Goal: Task Accomplishment & Management: Manage account settings

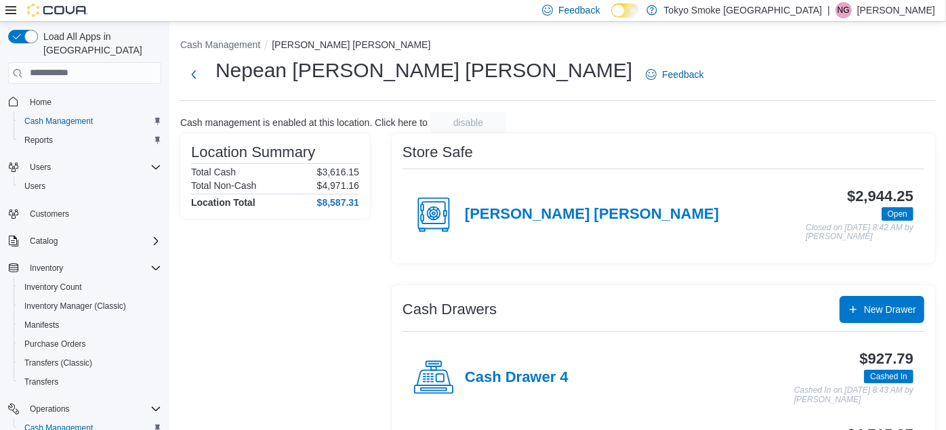
scroll to position [90, 0]
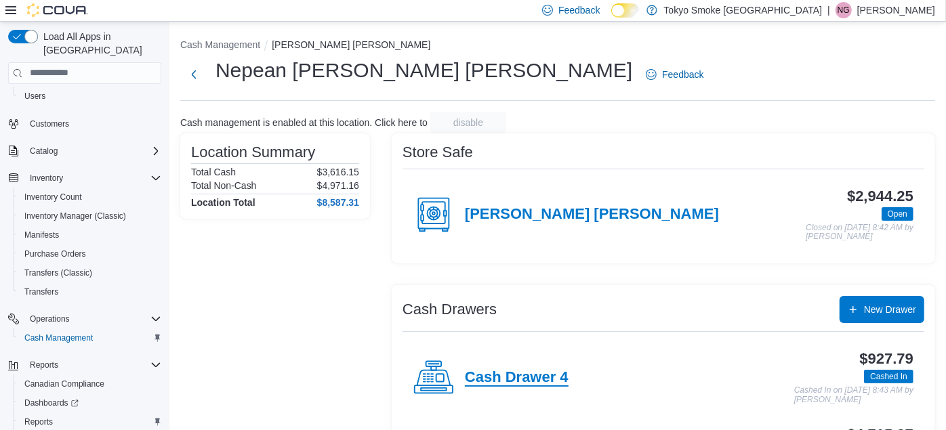
click at [476, 384] on h4 "Cash Drawer 4" at bounding box center [517, 378] width 104 height 18
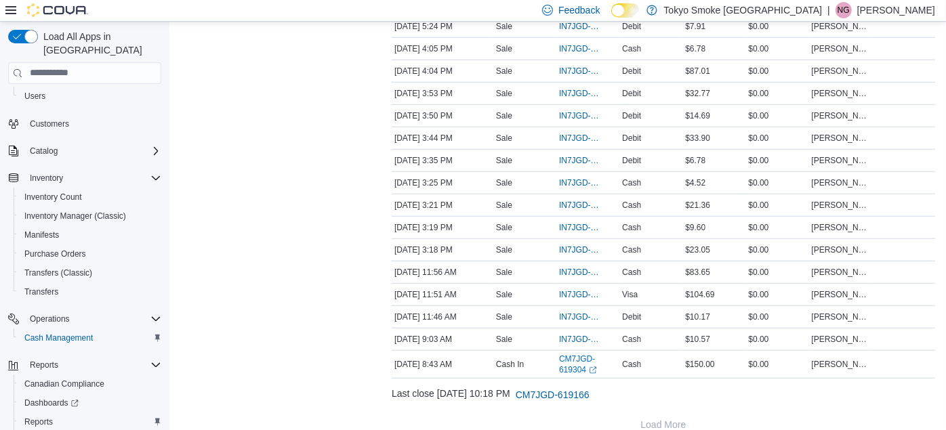
scroll to position [616, 0]
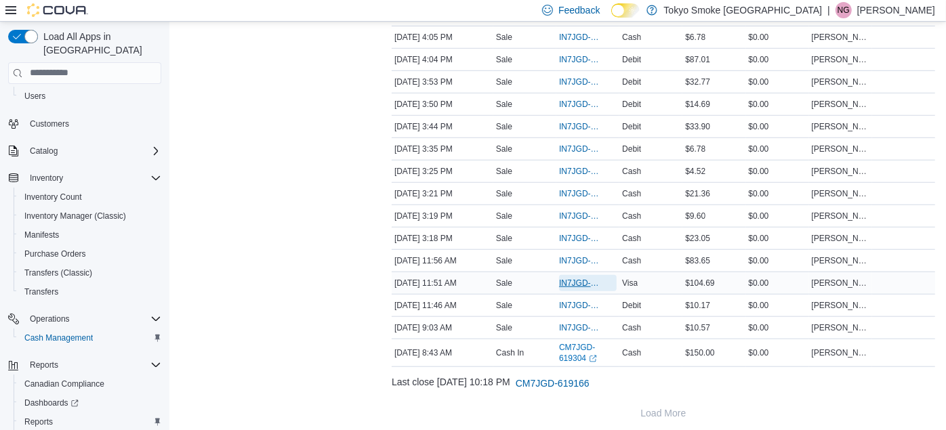
click at [575, 279] on span "IN7JGD-6601394" at bounding box center [581, 283] width 44 height 11
click at [577, 144] on span "IN7JGD-6602629" at bounding box center [581, 149] width 44 height 11
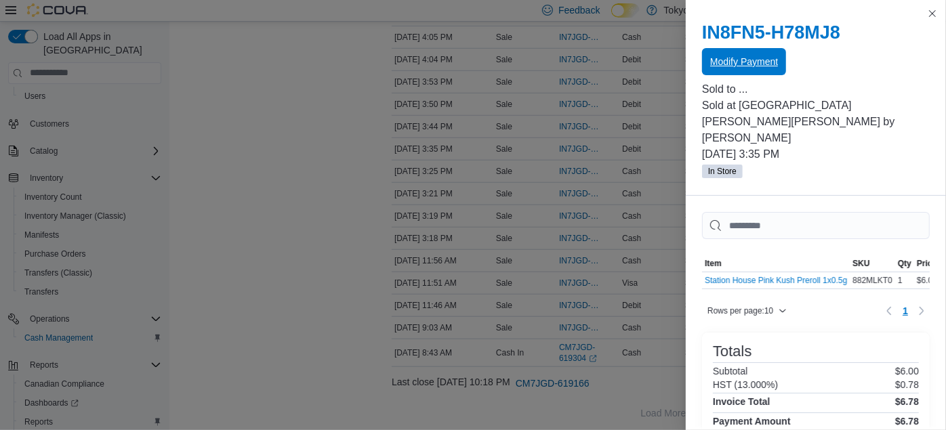
click at [730, 54] on span "Modify Payment" at bounding box center [744, 61] width 68 height 27
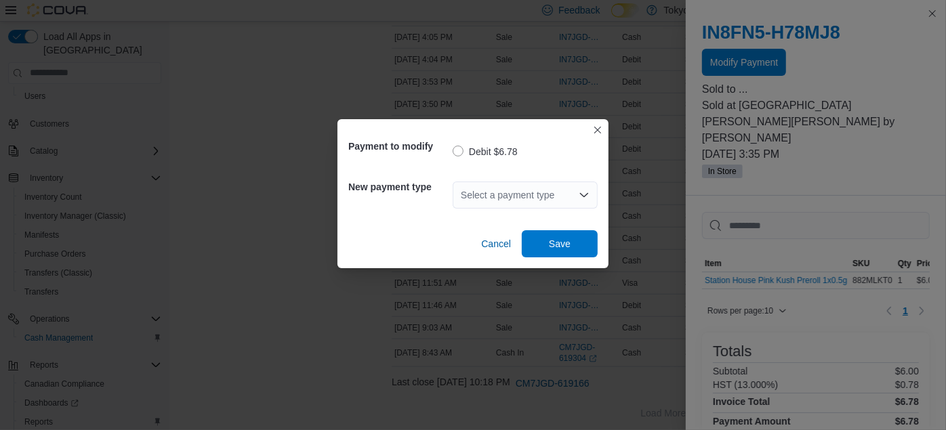
click at [509, 193] on div "Select a payment type" at bounding box center [525, 195] width 145 height 27
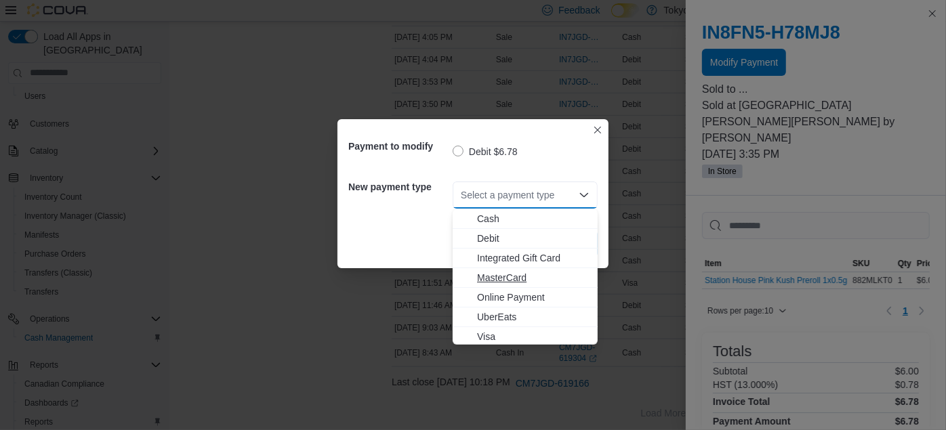
click at [514, 277] on span "MasterCard" at bounding box center [533, 278] width 113 height 14
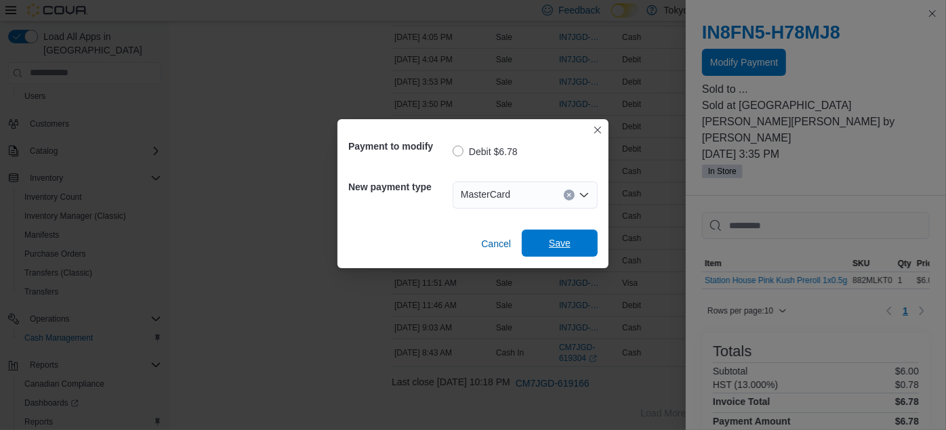
click at [566, 233] on span "Save" at bounding box center [560, 243] width 60 height 27
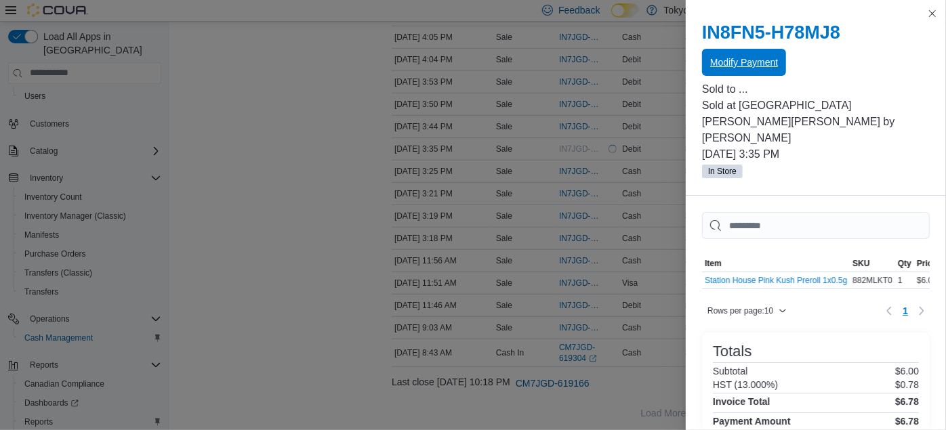
scroll to position [0, 0]
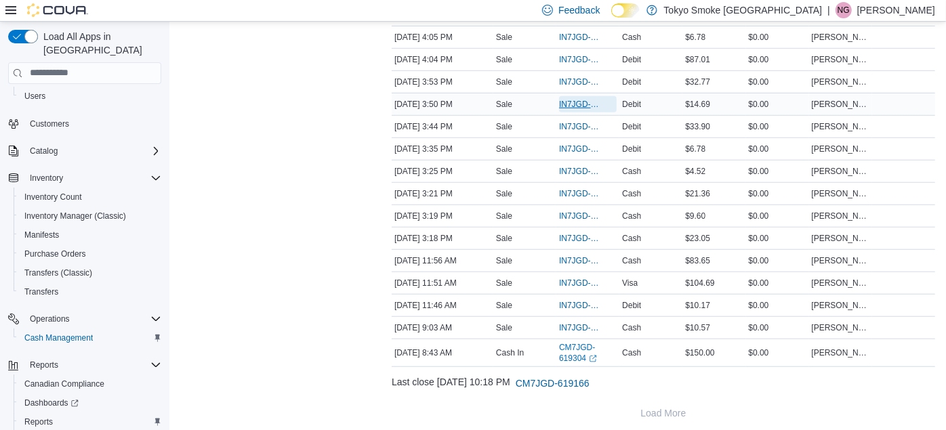
click at [575, 99] on span "IN7JGD-6602715" at bounding box center [581, 104] width 44 height 11
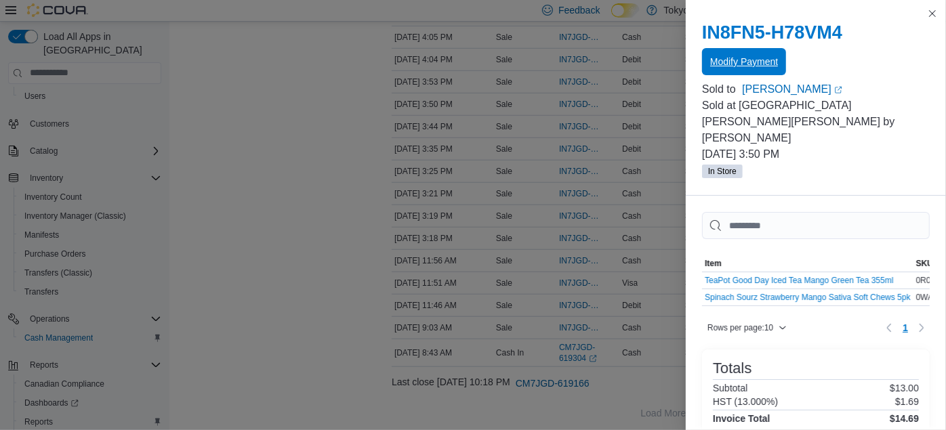
click at [751, 49] on span "Modify Payment" at bounding box center [744, 61] width 68 height 27
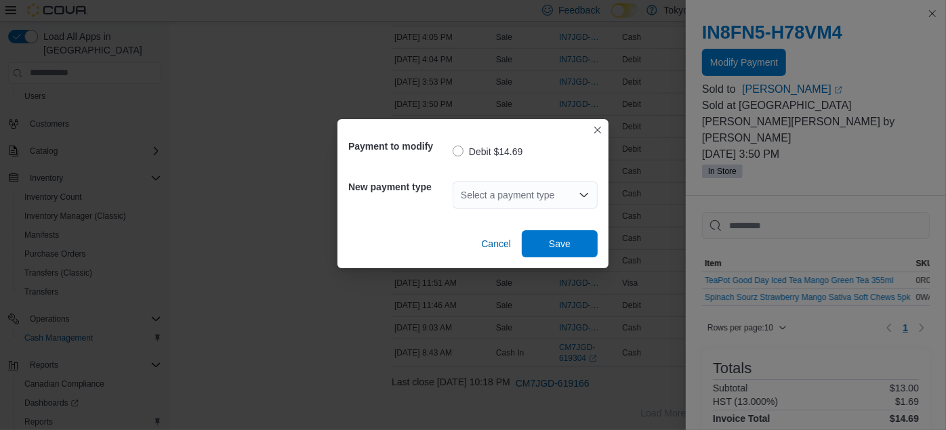
click at [498, 192] on div "Select a payment type" at bounding box center [525, 195] width 145 height 27
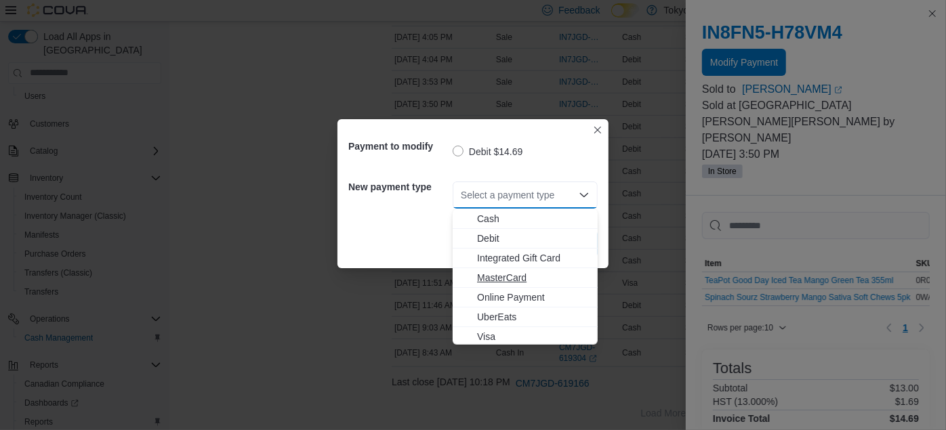
click at [485, 279] on span "MasterCard" at bounding box center [533, 278] width 113 height 14
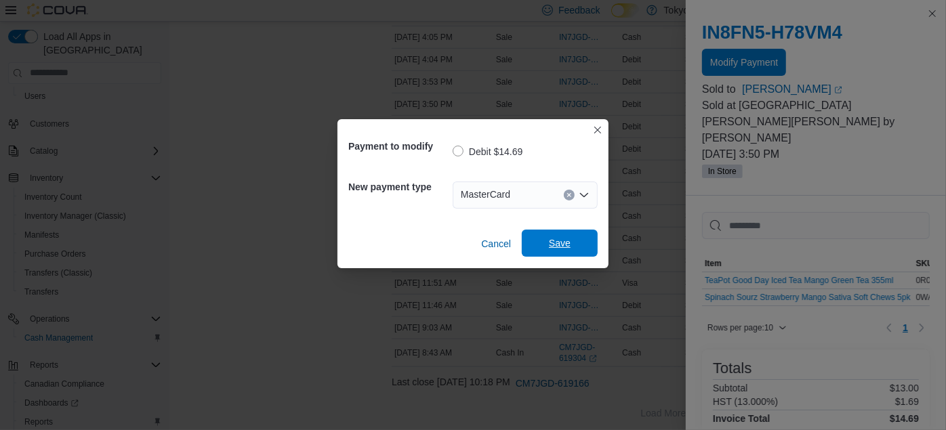
click at [573, 236] on span "Save" at bounding box center [560, 243] width 60 height 27
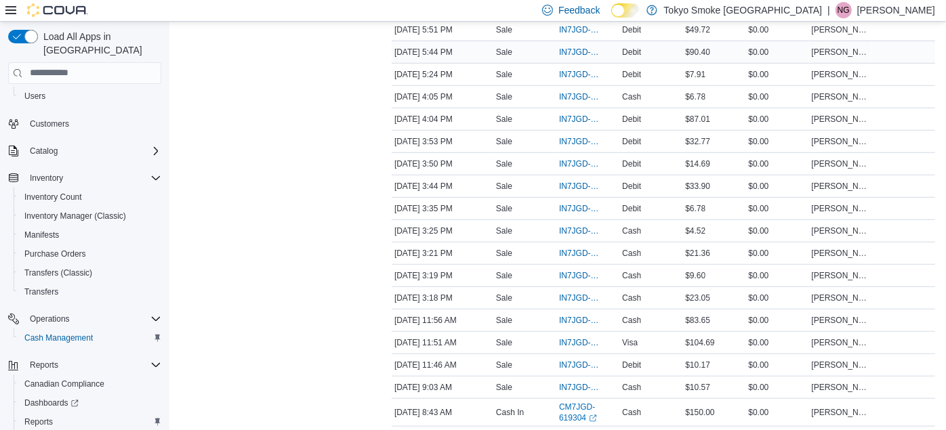
scroll to position [525, 0]
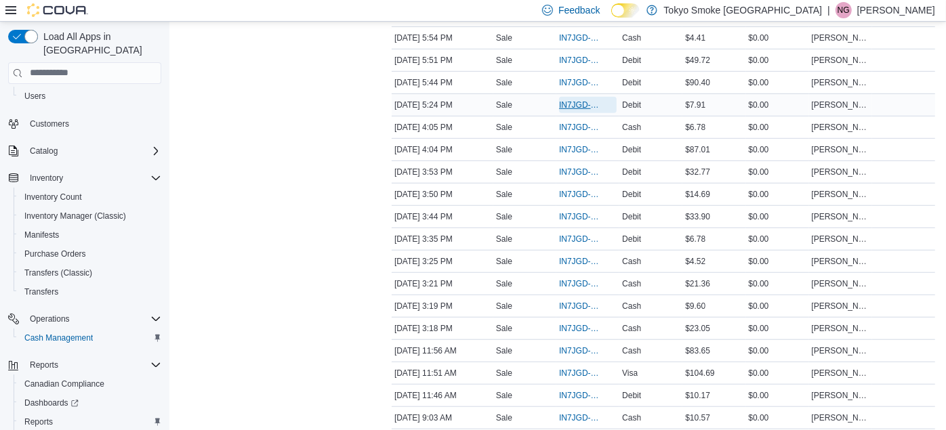
click at [577, 102] on span "IN7JGD-6603325" at bounding box center [581, 105] width 44 height 11
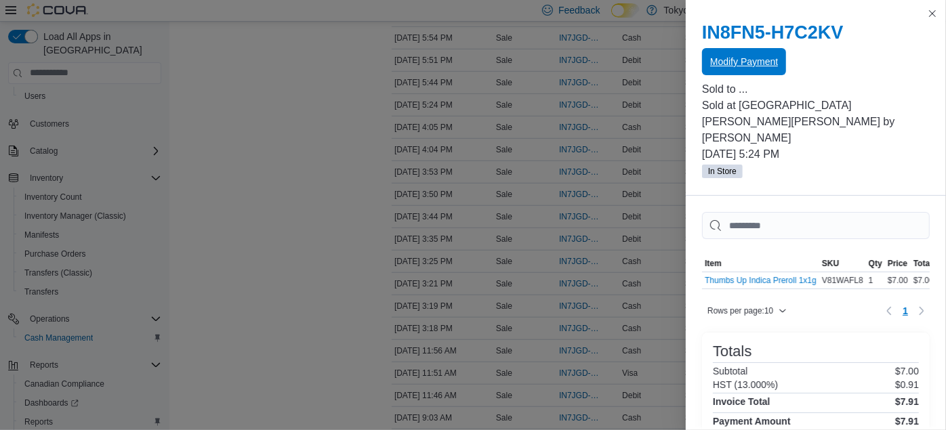
click at [768, 49] on div "Modify Payment" at bounding box center [816, 62] width 228 height 27
click at [724, 69] on span "Modify Payment" at bounding box center [744, 61] width 68 height 27
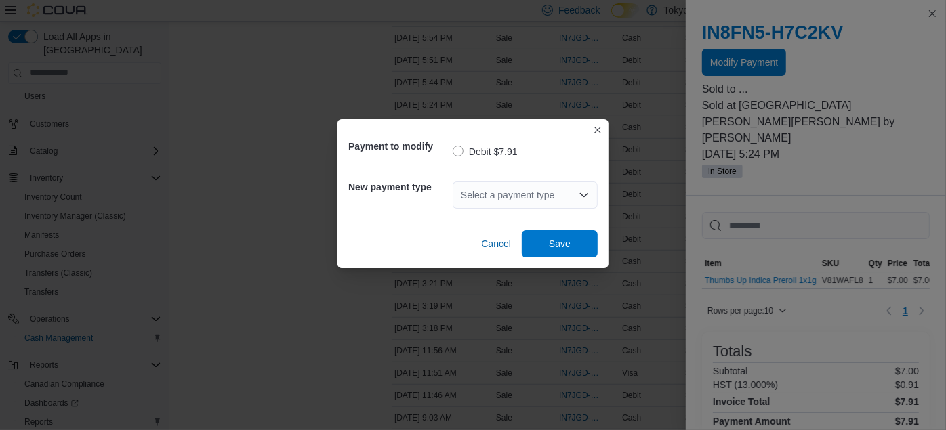
click at [540, 186] on div "Select a payment type" at bounding box center [525, 195] width 145 height 27
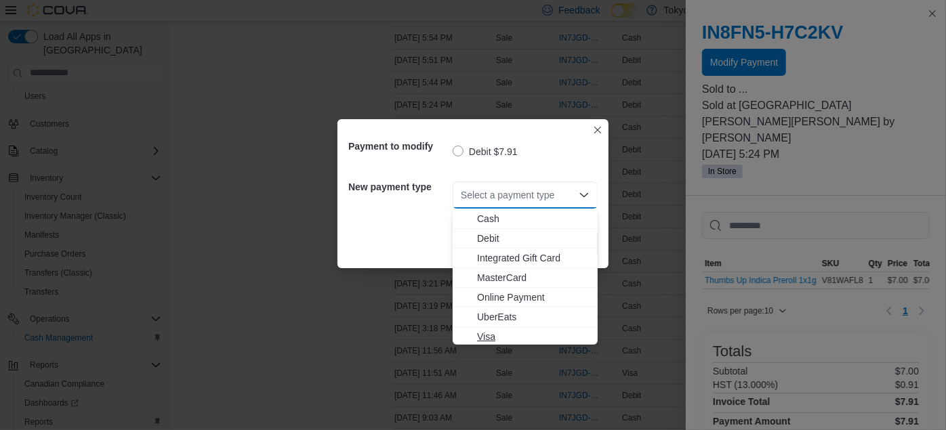
click at [484, 340] on span "Visa" at bounding box center [533, 337] width 113 height 14
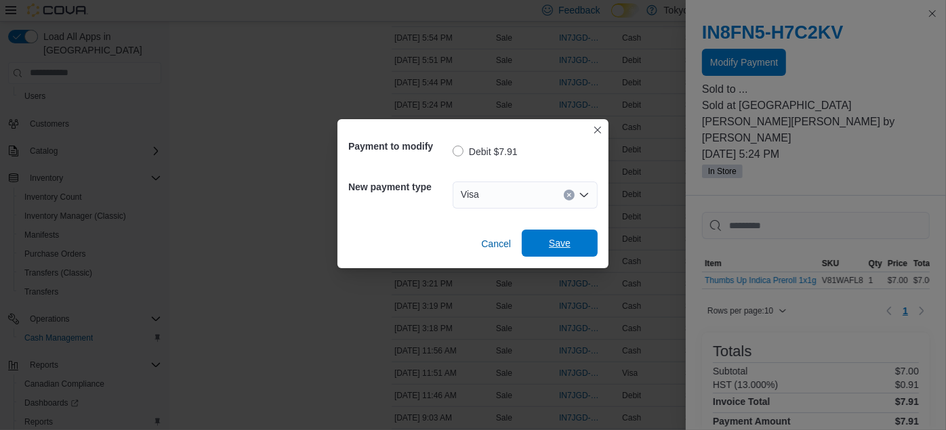
click at [545, 240] on span "Save" at bounding box center [560, 243] width 60 height 27
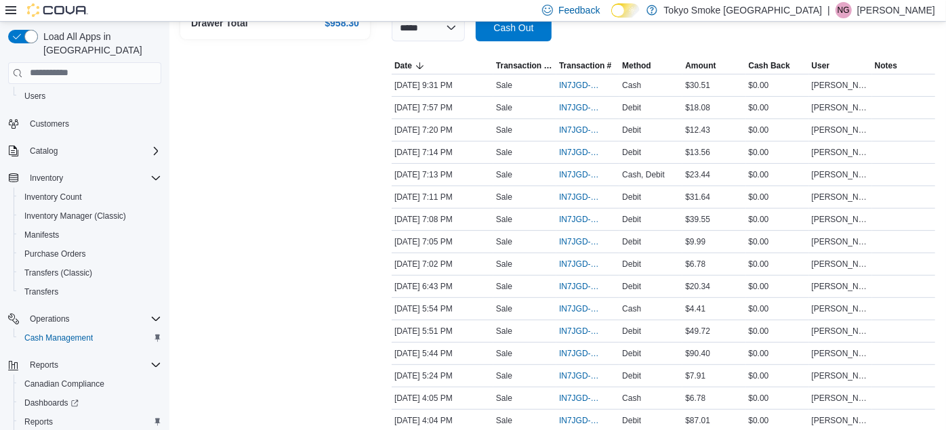
scroll to position [285, 0]
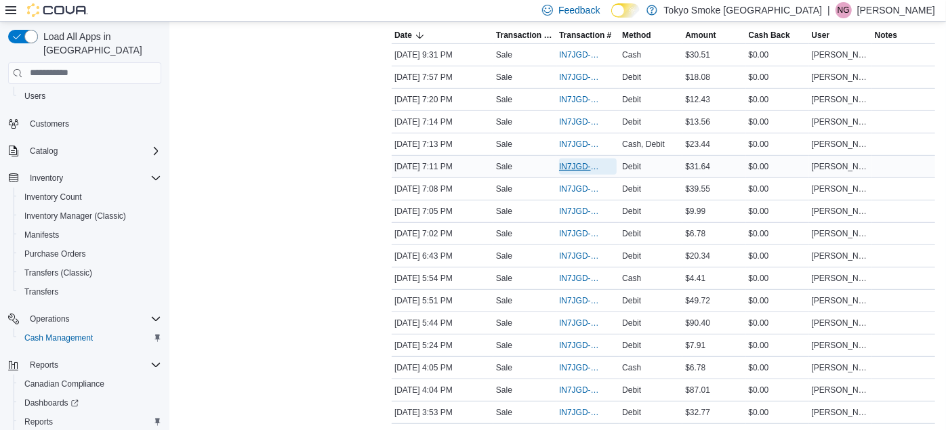
click at [565, 166] on span "IN7JGD-6604099" at bounding box center [581, 166] width 44 height 11
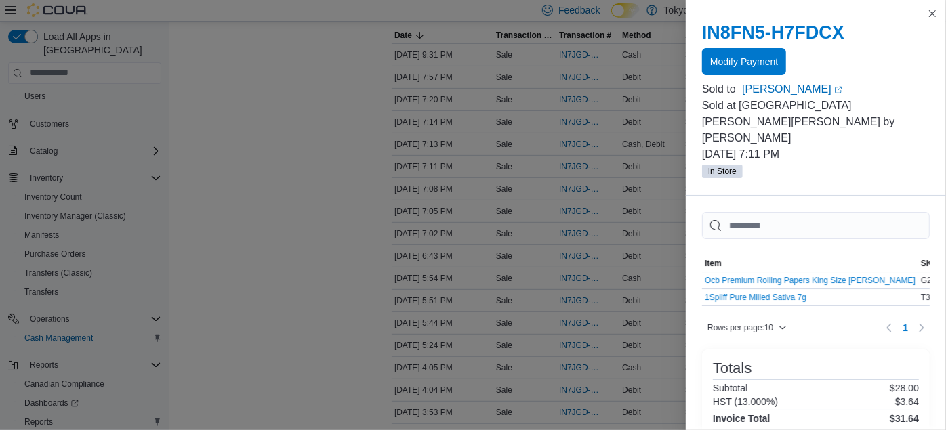
click at [723, 58] on span "Modify Payment" at bounding box center [744, 62] width 68 height 14
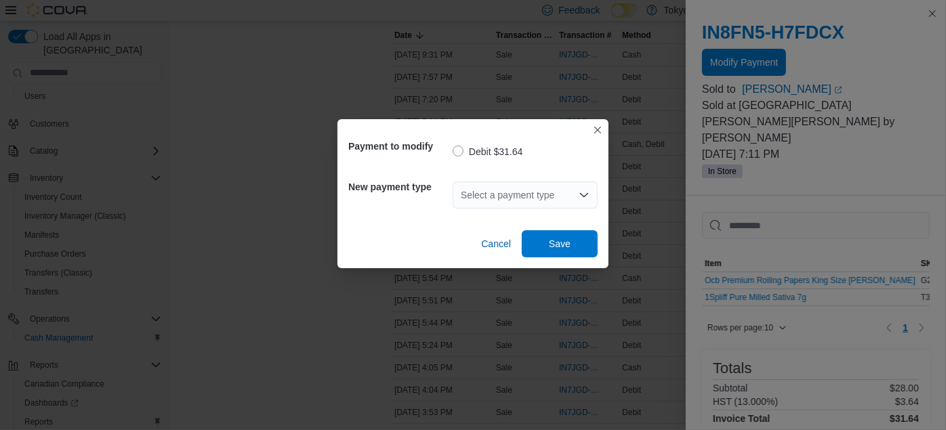
click at [472, 184] on div "Select a payment type" at bounding box center [525, 195] width 145 height 27
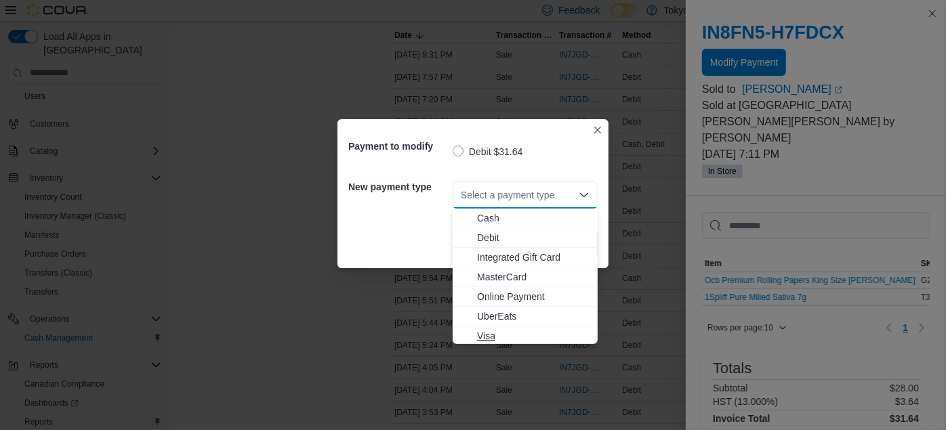
click at [492, 333] on span "Visa" at bounding box center [533, 336] width 113 height 14
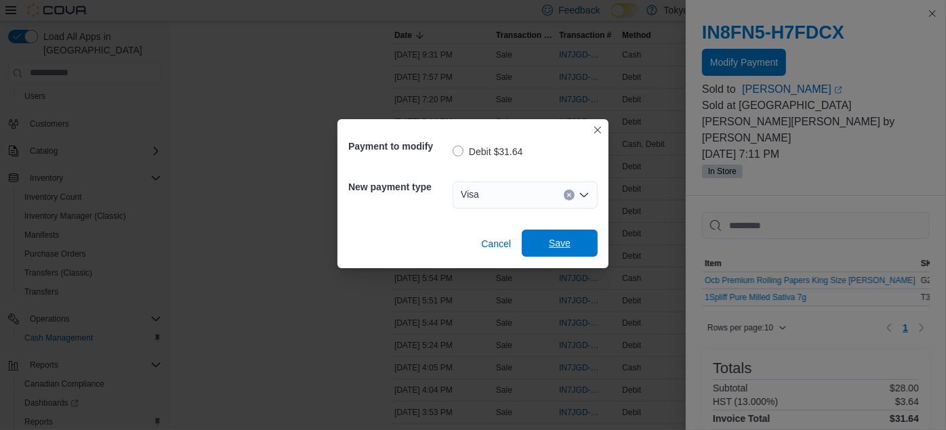
click at [546, 241] on span "Save" at bounding box center [560, 243] width 60 height 27
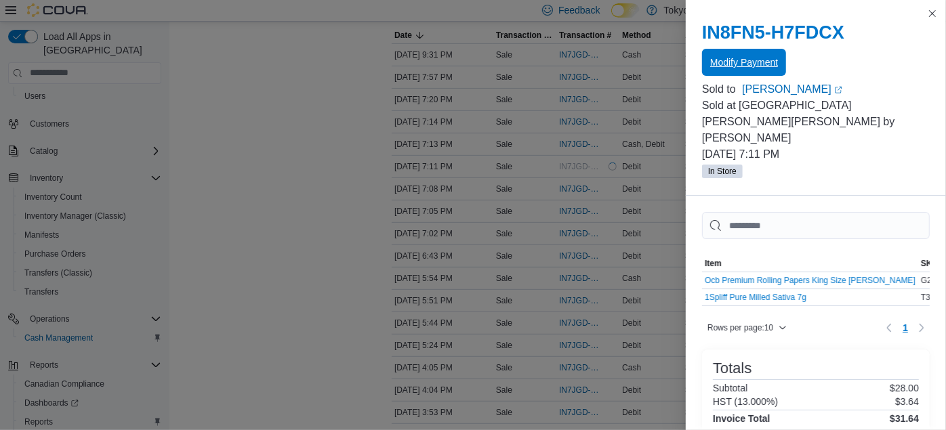
scroll to position [0, 0]
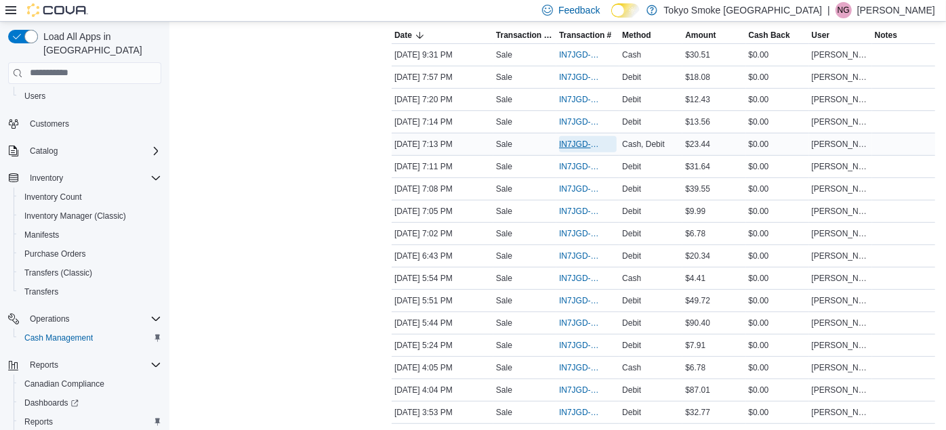
click at [573, 139] on span "IN7JGD-6604108" at bounding box center [581, 144] width 44 height 11
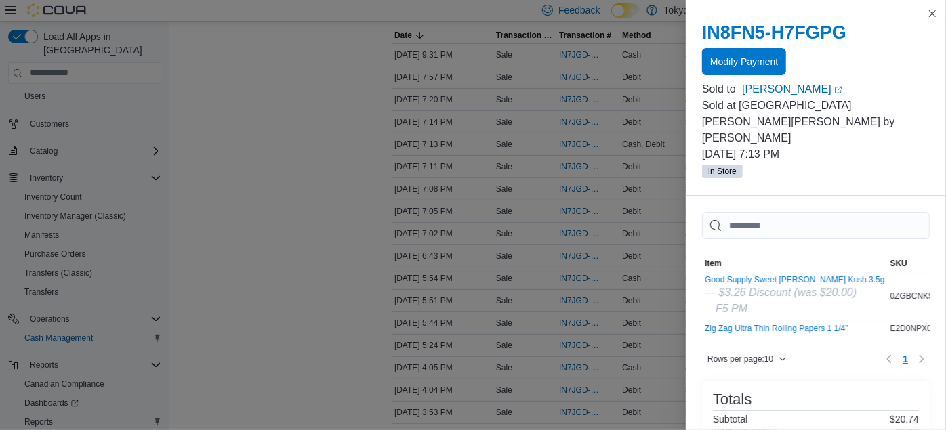
click at [738, 64] on body "**********" at bounding box center [473, 241] width 946 height 1053
click at [738, 64] on span "Modify Payment" at bounding box center [744, 62] width 68 height 14
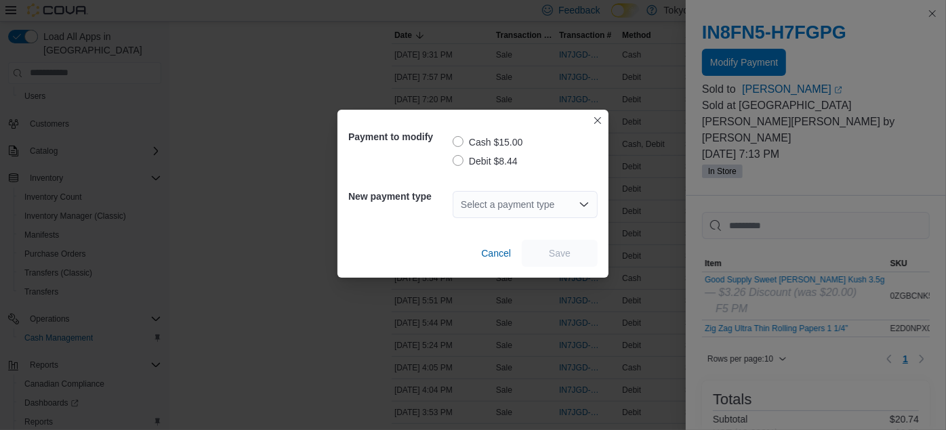
click at [451, 161] on div "Payment to modify Cash $15.00 Debit $8.44" at bounding box center [472, 151] width 249 height 60
click at [464, 159] on label "Debit $8.44" at bounding box center [485, 161] width 65 height 16
click at [480, 211] on div "Select a payment type" at bounding box center [525, 204] width 145 height 27
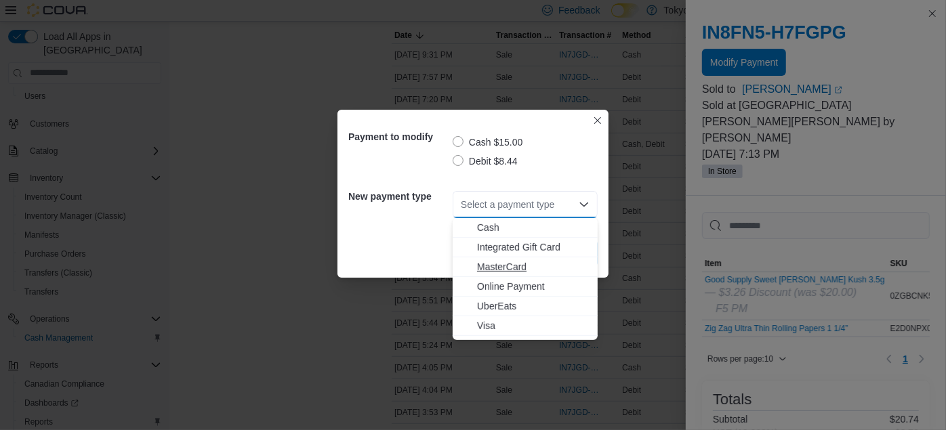
click at [483, 268] on span "MasterCard" at bounding box center [533, 267] width 113 height 14
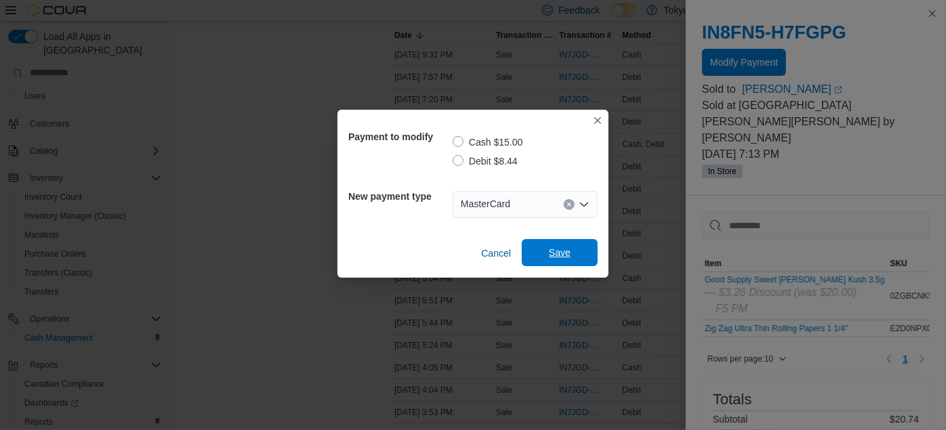
click at [563, 251] on span "Save" at bounding box center [560, 253] width 22 height 14
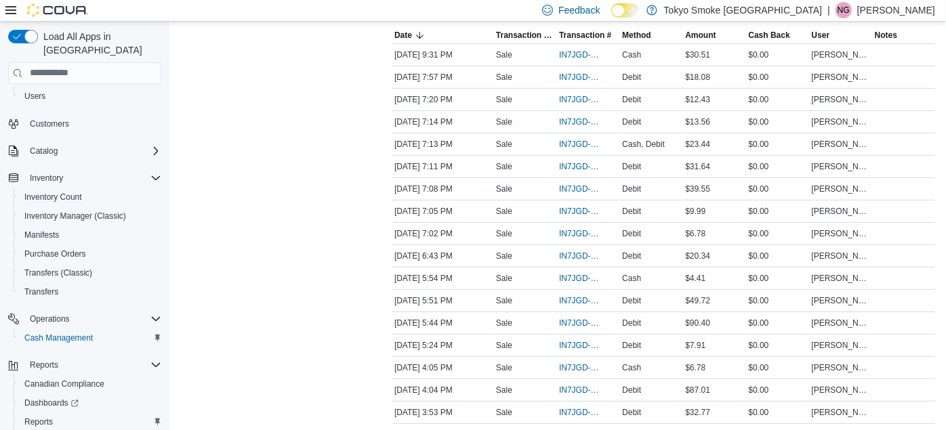
scroll to position [312, 0]
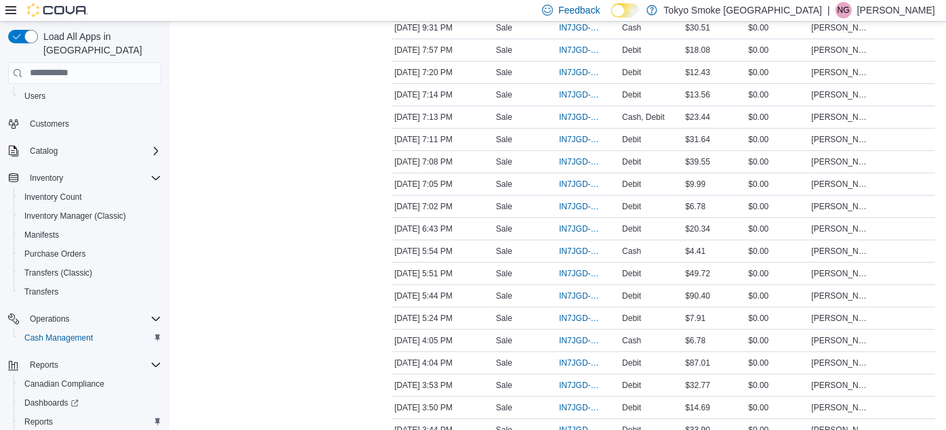
drag, startPoint x: 266, startPoint y: 122, endPoint x: 334, endPoint y: 128, distance: 68.1
click at [334, 128] on div "Transactions Summary # of Sales 28 # of Refunds 0 Total Transactions 29 Sales S…" at bounding box center [275, 265] width 190 height 931
drag, startPoint x: 334, startPoint y: 128, endPoint x: 252, endPoint y: 210, distance: 115.5
click at [252, 210] on div "Transactions Summary # of Sales 28 # of Refunds 0 Total Transactions 29 Sales S…" at bounding box center [275, 265] width 190 height 931
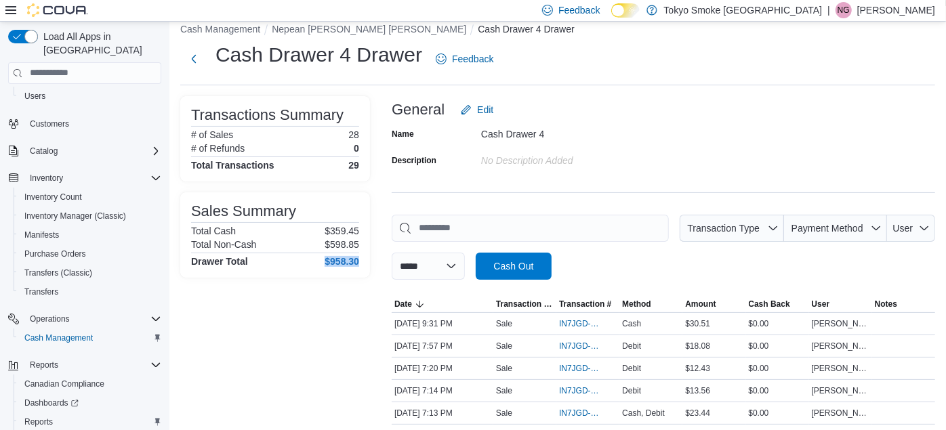
scroll to position [0, 0]
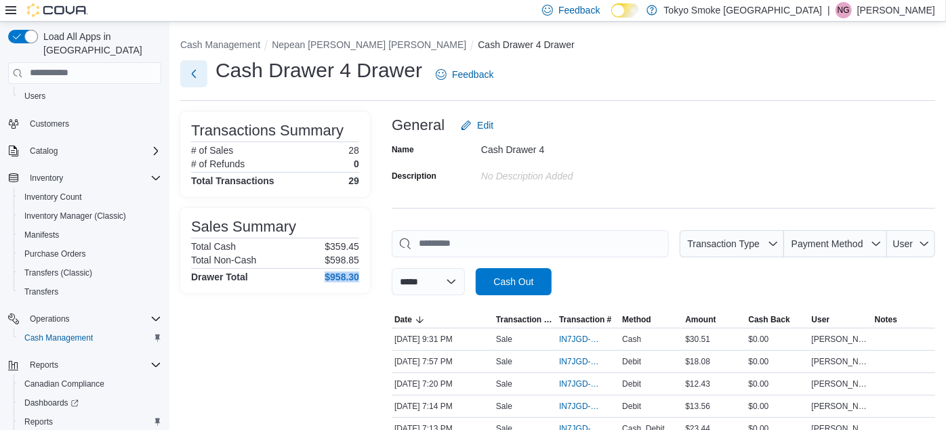
click at [198, 63] on button "Next" at bounding box center [193, 73] width 27 height 27
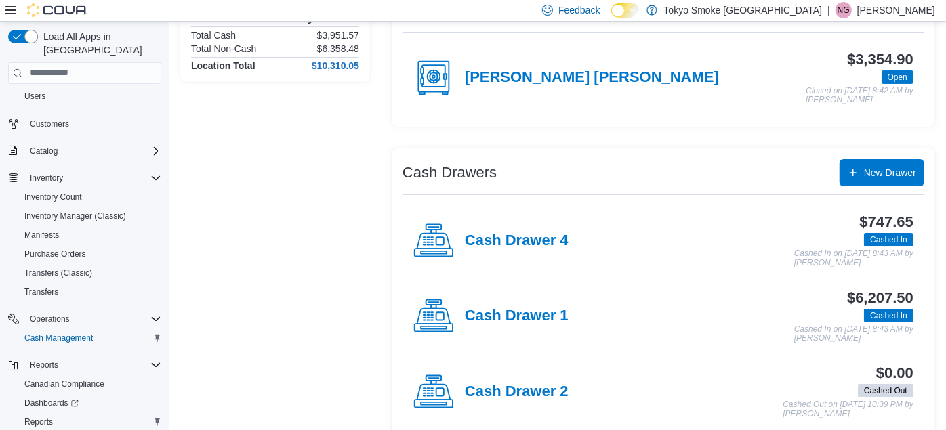
scroll to position [150, 0]
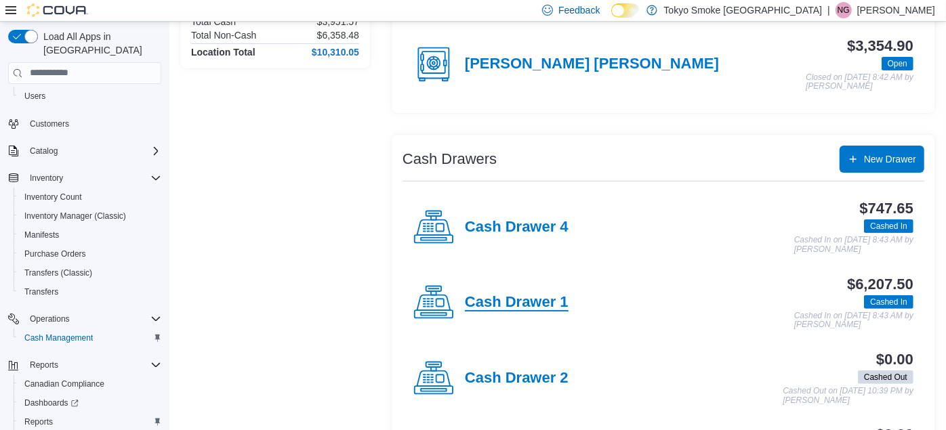
click at [484, 302] on h4 "Cash Drawer 1" at bounding box center [517, 303] width 104 height 18
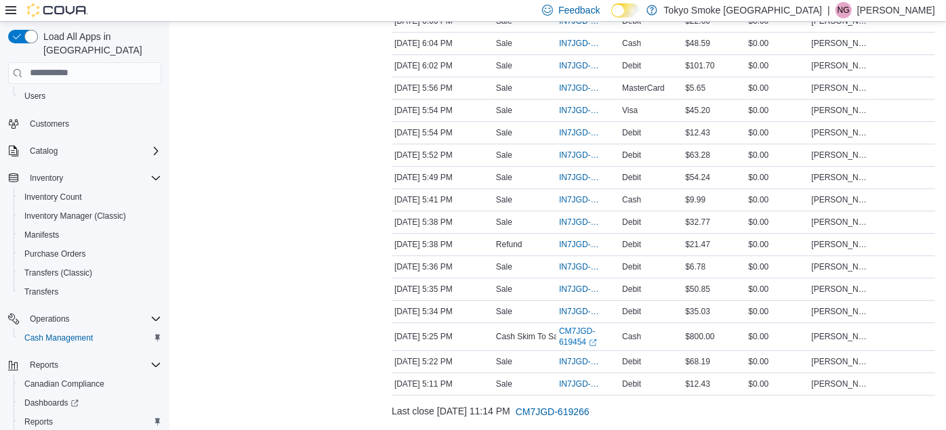
scroll to position [2202, 0]
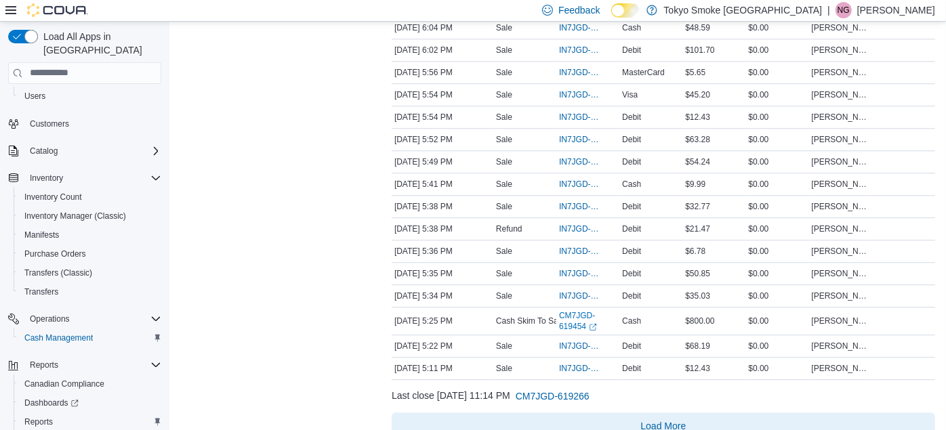
click at [665, 418] on span "Load More" at bounding box center [663, 426] width 533 height 27
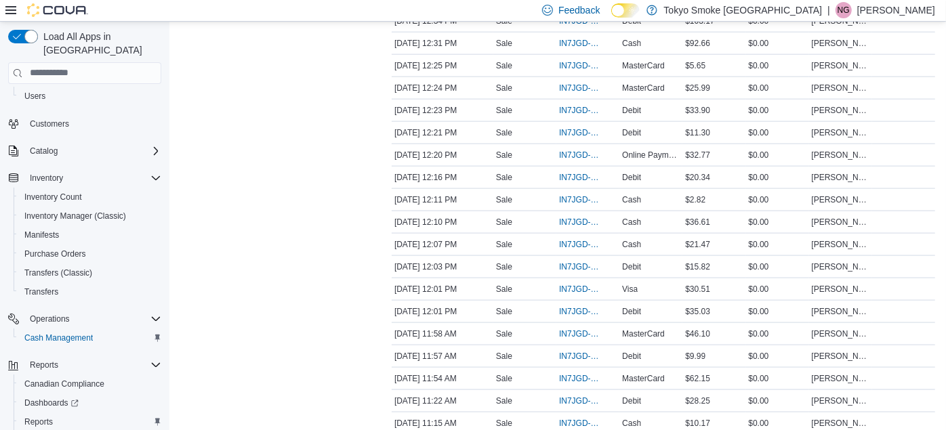
scroll to position [4420, 0]
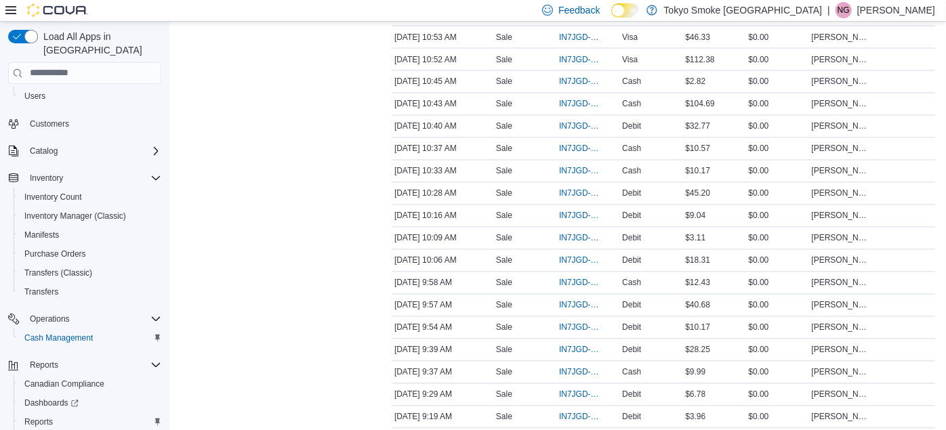
scroll to position [4940, 0]
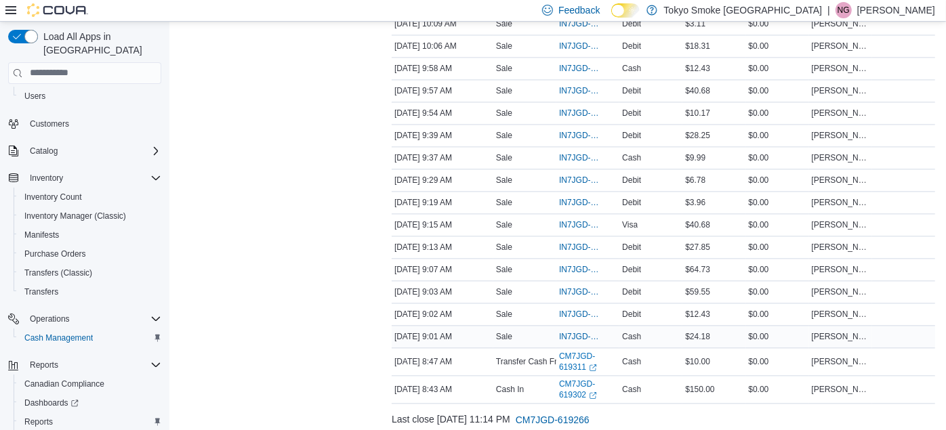
click at [792, 329] on div "$0.00" at bounding box center [777, 337] width 63 height 16
click at [592, 331] on span "IN7JGD-6600872" at bounding box center [581, 336] width 44 height 11
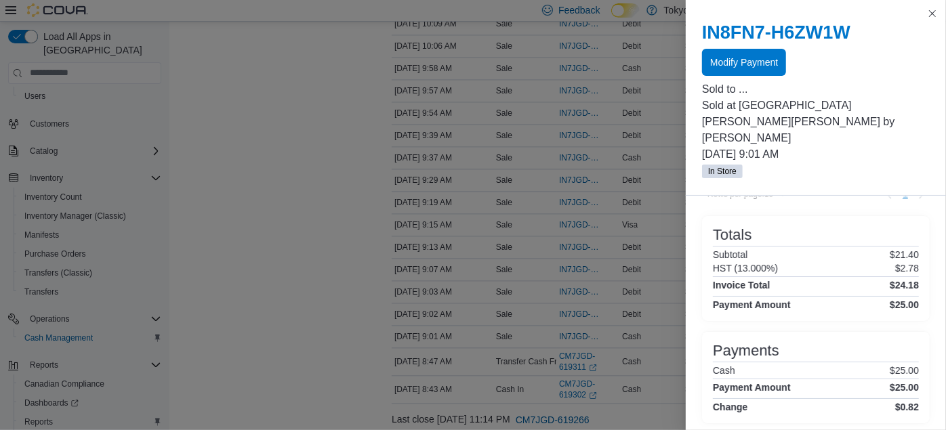
scroll to position [0, 0]
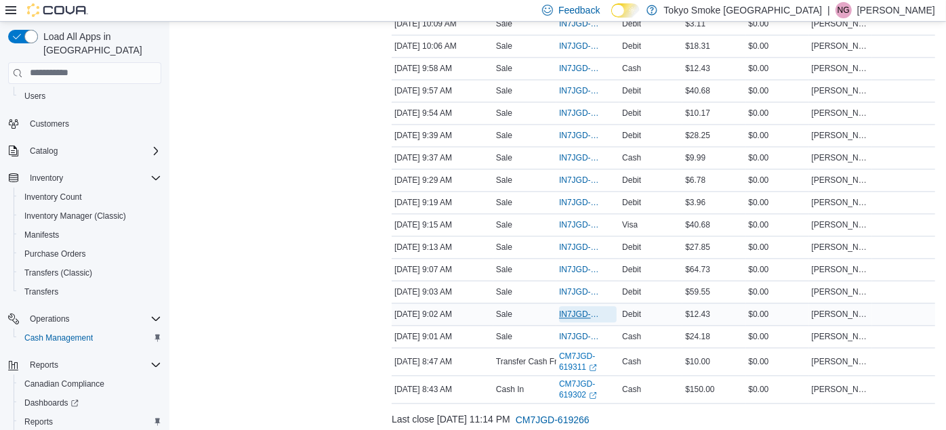
click at [582, 306] on span "IN7JGD-6600874" at bounding box center [588, 314] width 58 height 16
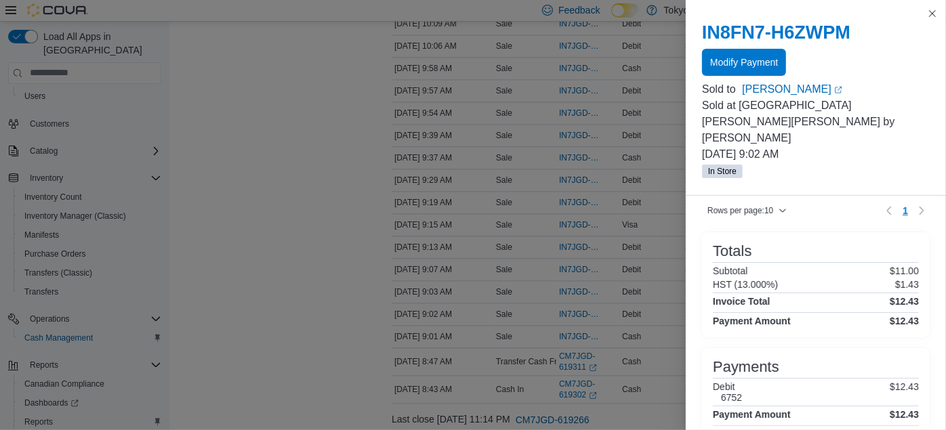
scroll to position [141, 0]
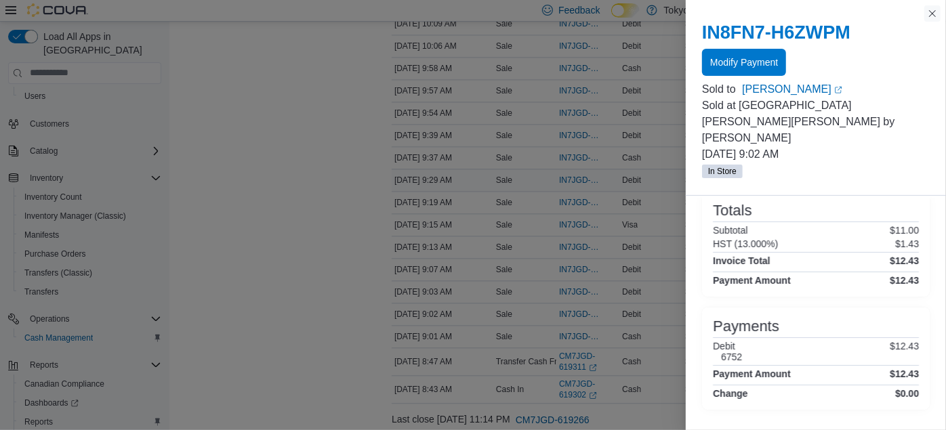
drag, startPoint x: 931, startPoint y: 10, endPoint x: 759, endPoint y: 145, distance: 218.2
click at [931, 10] on button "Close this dialog" at bounding box center [933, 13] width 16 height 16
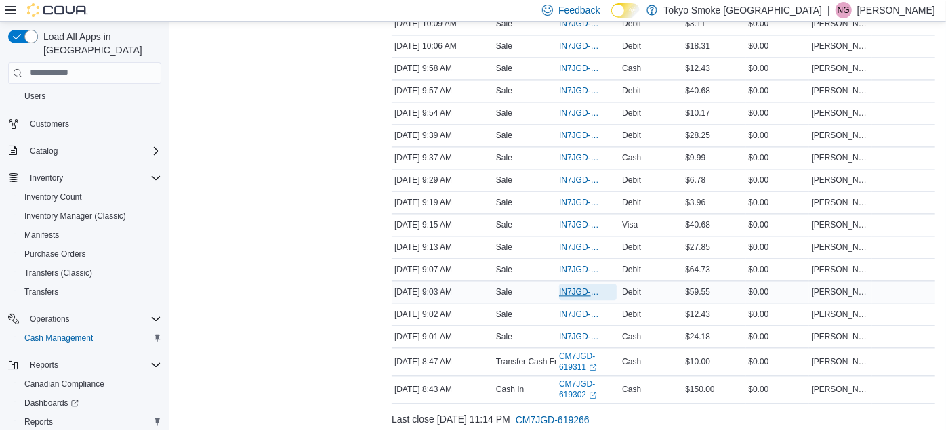
click at [579, 287] on span "IN7JGD-6600879" at bounding box center [581, 292] width 44 height 11
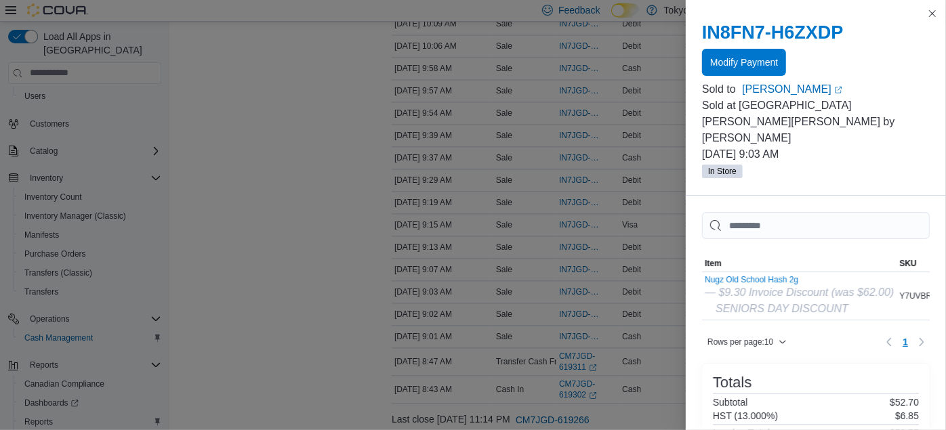
scroll to position [264, 0]
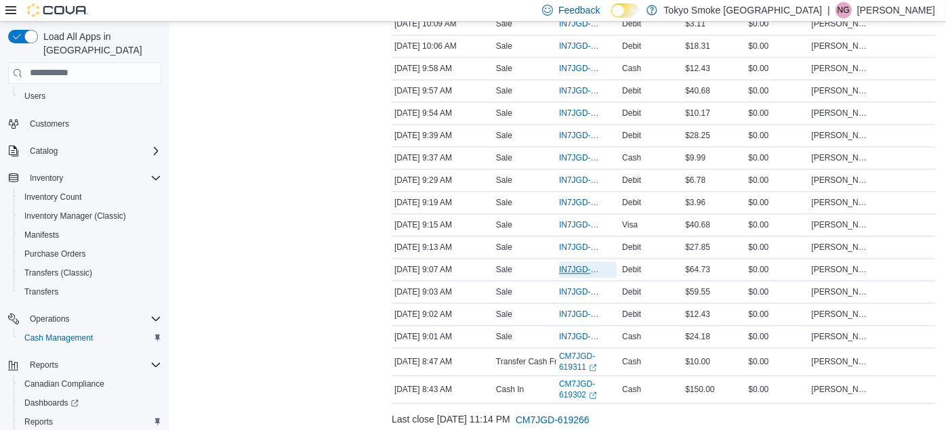
click at [578, 264] on span "IN7JGD-6600893" at bounding box center [581, 269] width 44 height 11
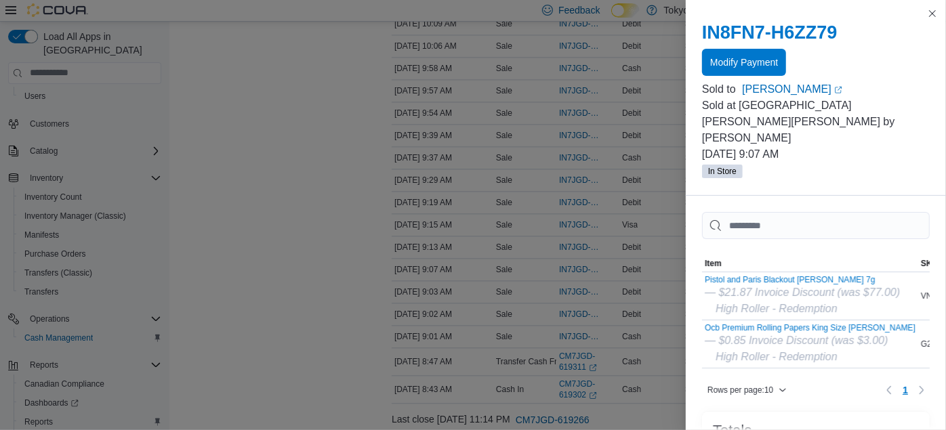
click at [898, 111] on p "Sold at [GEOGRAPHIC_DATA][PERSON_NAME][PERSON_NAME] by [PERSON_NAME]" at bounding box center [816, 122] width 228 height 49
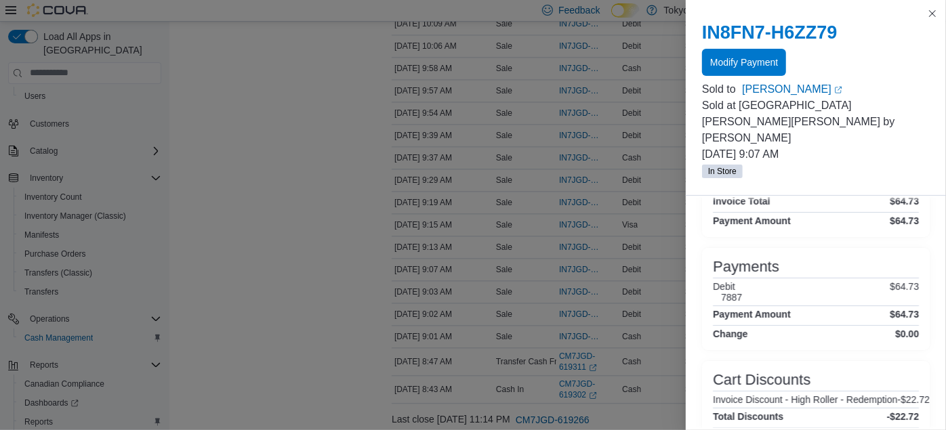
scroll to position [312, 0]
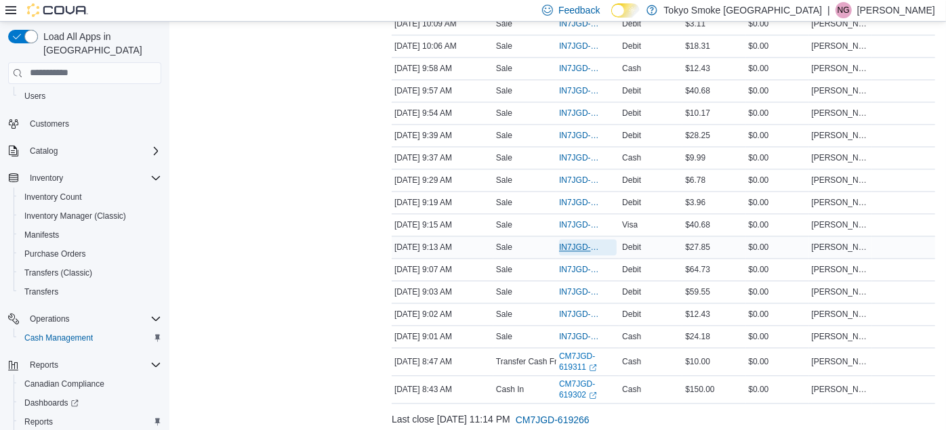
click at [586, 242] on span "IN7JGD-6600908" at bounding box center [581, 247] width 44 height 11
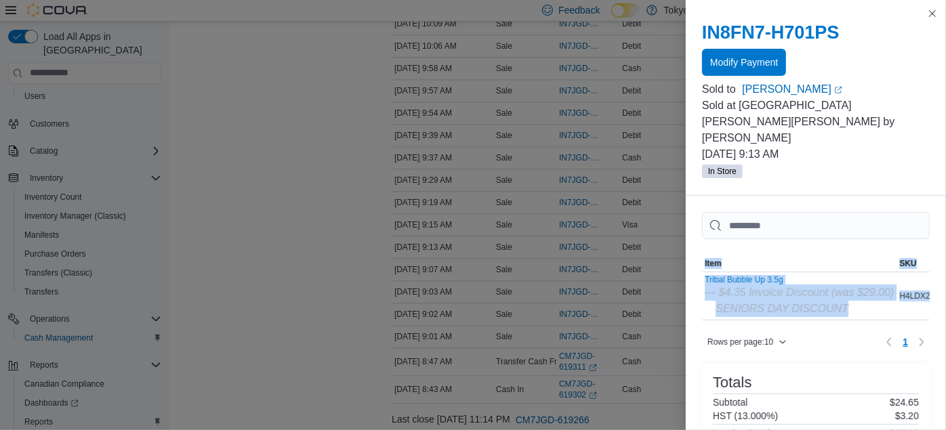
drag, startPoint x: 939, startPoint y: 224, endPoint x: 957, endPoint y: 340, distance: 117.4
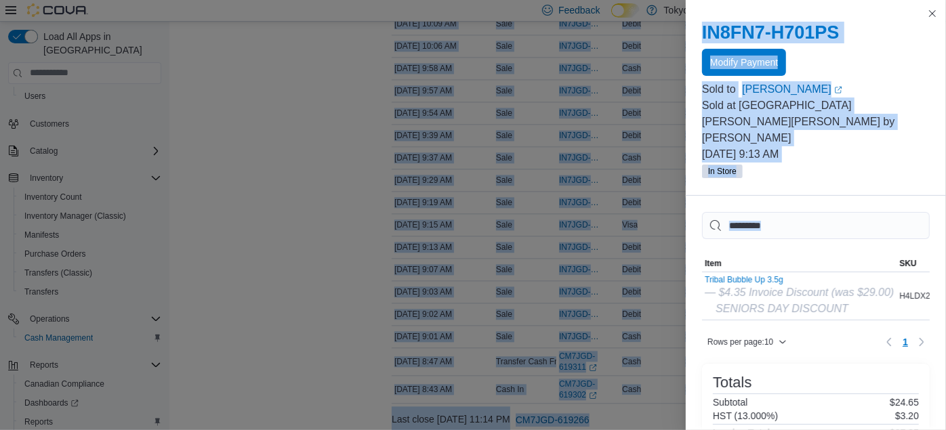
drag, startPoint x: 957, startPoint y: 340, endPoint x: 898, endPoint y: 176, distance: 173.7
click at [898, 176] on div "IN8FN7-H701PS Modify Payment Sold to [PERSON_NAME] (opens in a new tab or windo…" at bounding box center [816, 100] width 260 height 190
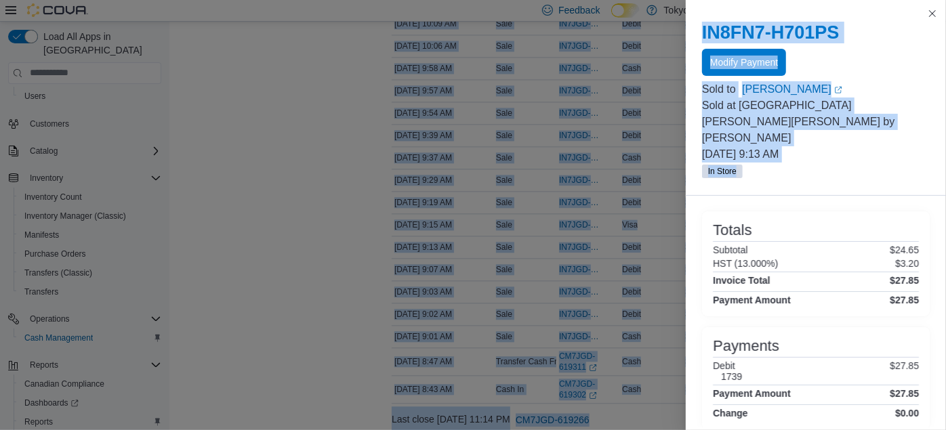
scroll to position [264, 0]
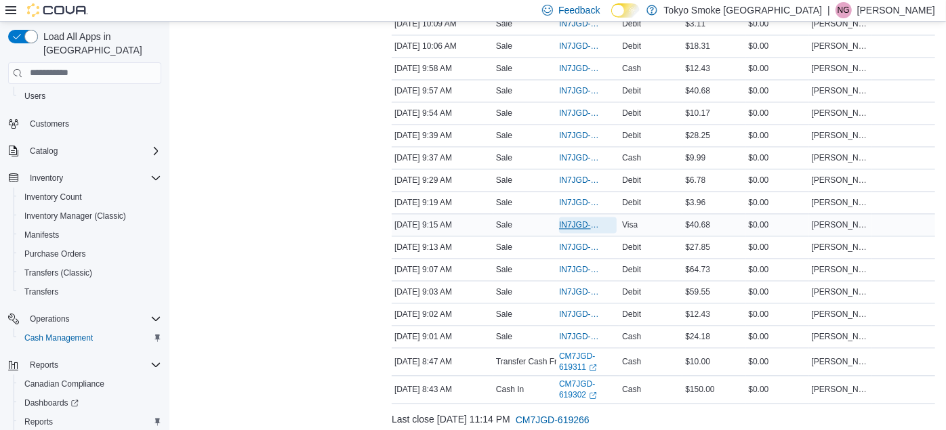
click at [569, 217] on span "IN7JGD-6600909" at bounding box center [588, 225] width 58 height 16
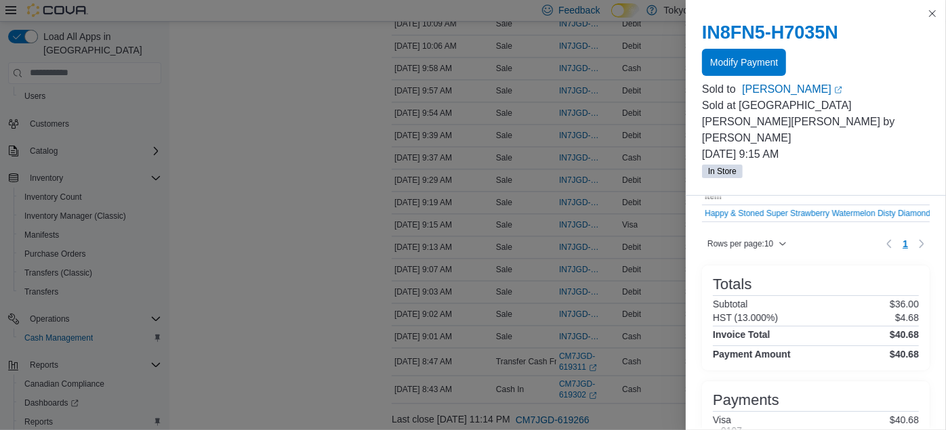
scroll to position [141, 0]
